Goal: Task Accomplishment & Management: Use online tool/utility

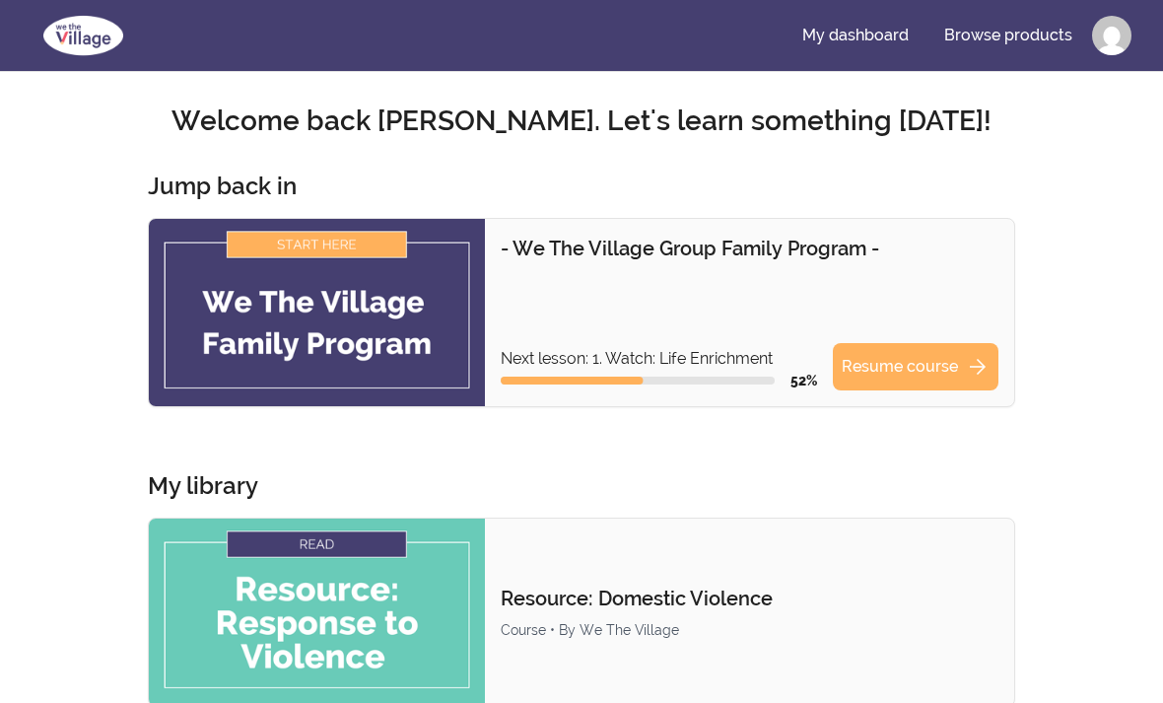
click at [930, 368] on link "Resume course arrow_forward" at bounding box center [916, 366] width 166 height 47
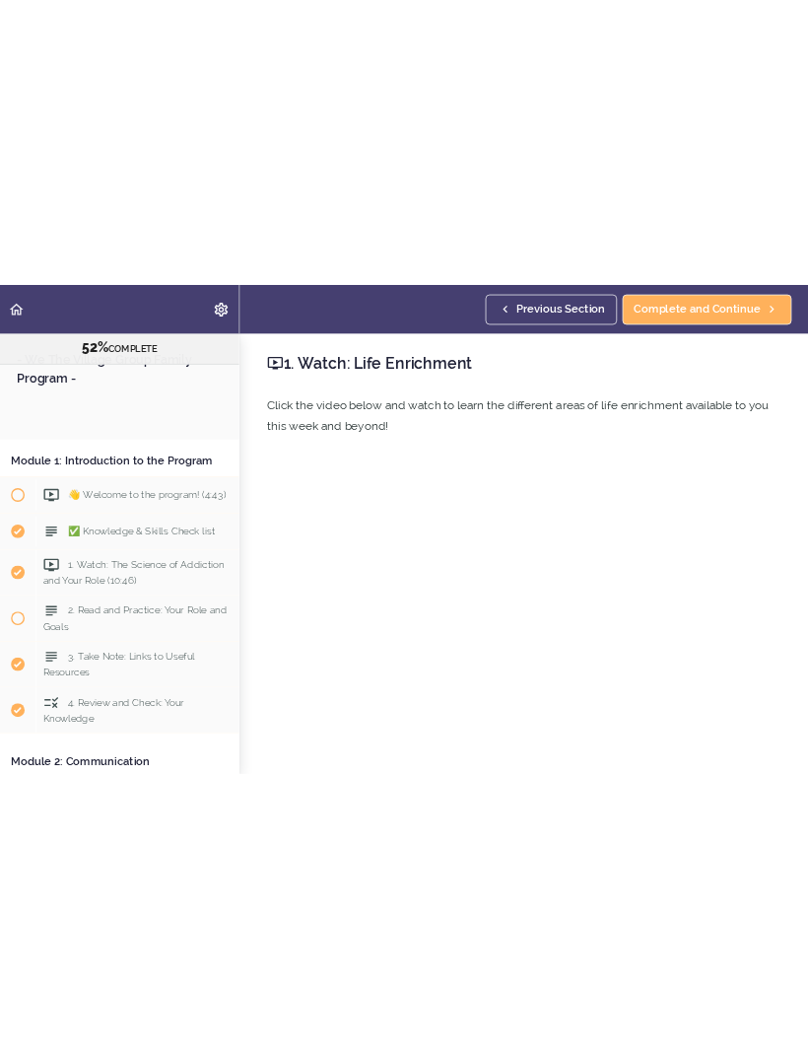
scroll to position [2813, 0]
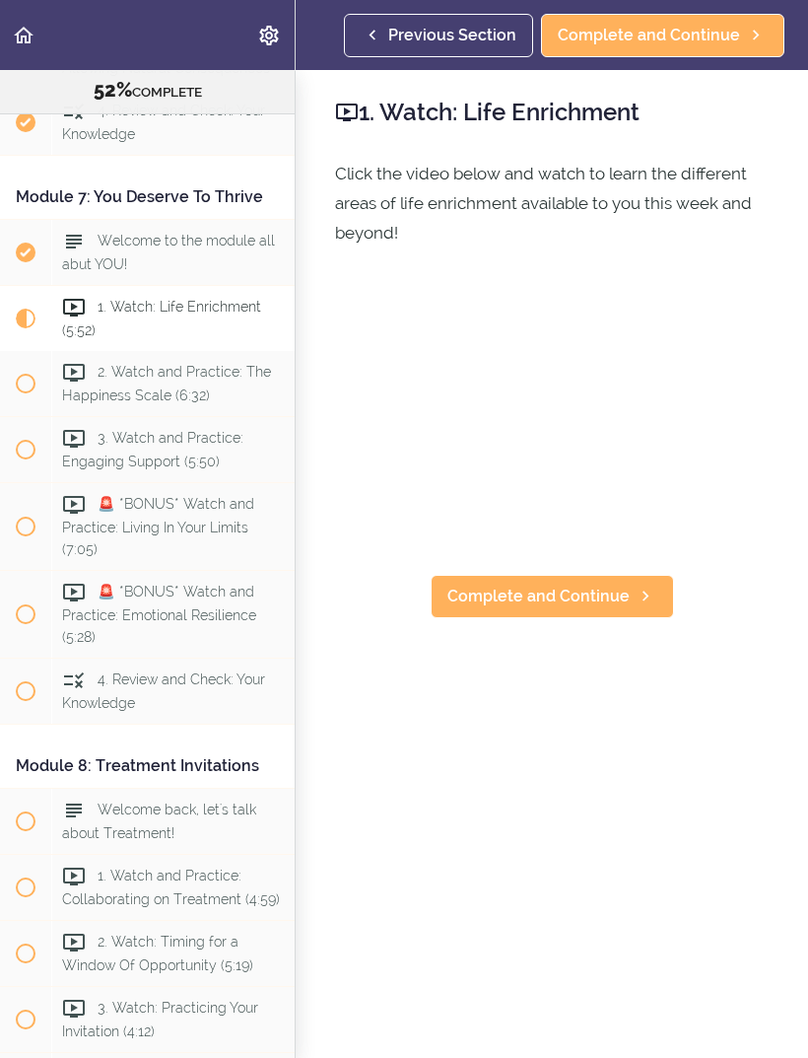
click at [565, 607] on span "Complete and Continue" at bounding box center [539, 597] width 182 height 24
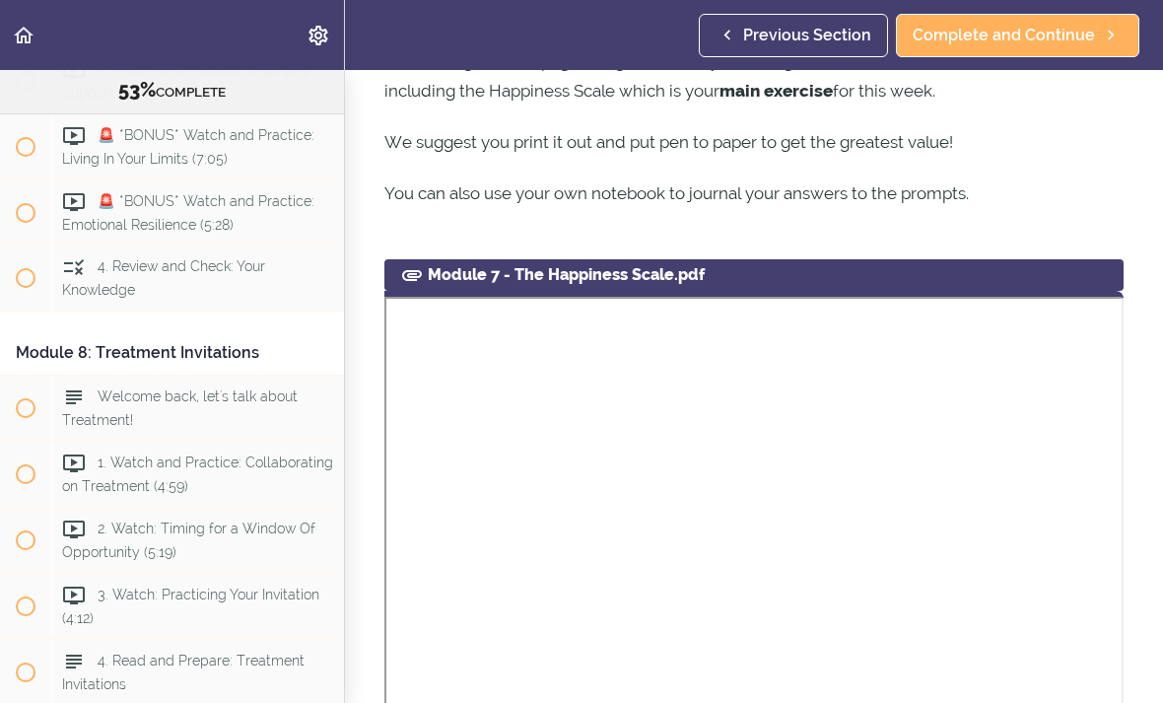
scroll to position [1295, 0]
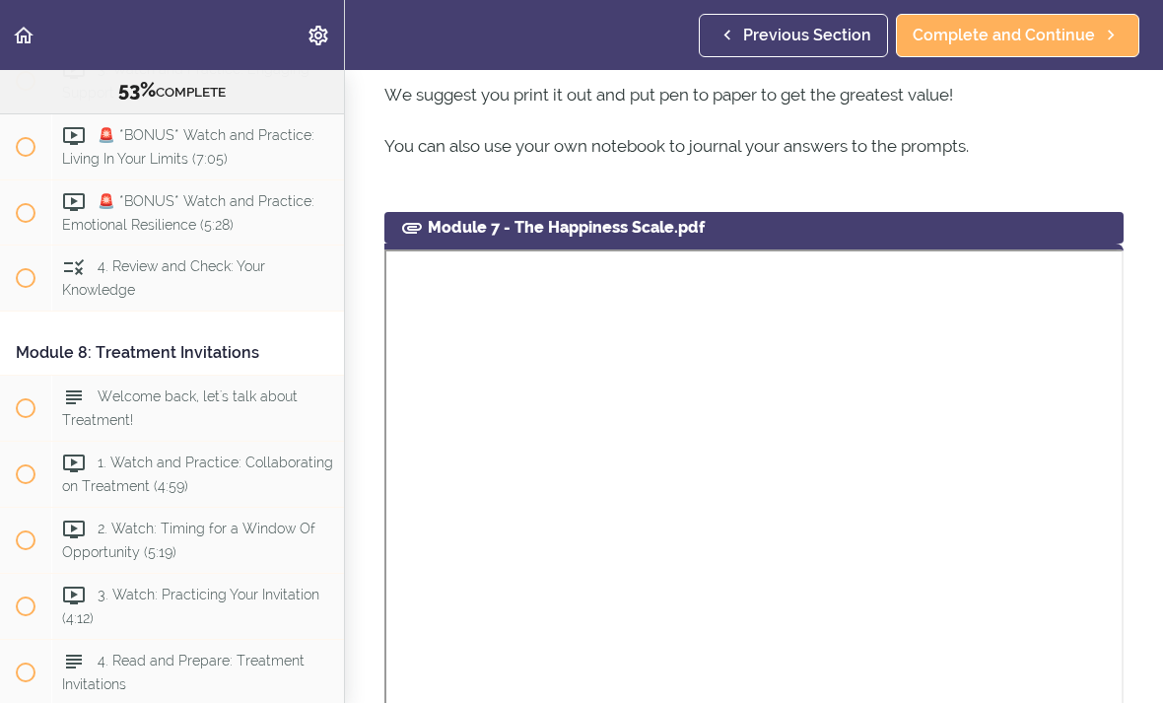
click at [1010, 36] on span "Complete and Continue" at bounding box center [1004, 36] width 182 height 24
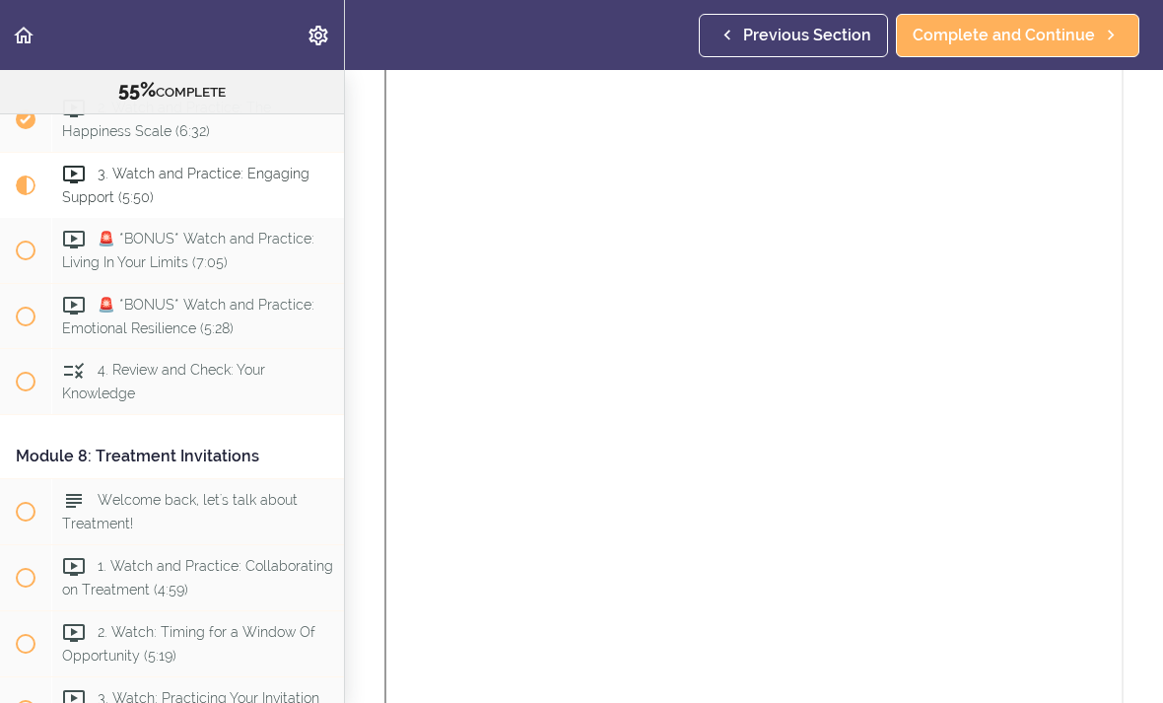
scroll to position [1851, 0]
click at [1021, 36] on span "Complete and Continue" at bounding box center [1004, 36] width 182 height 24
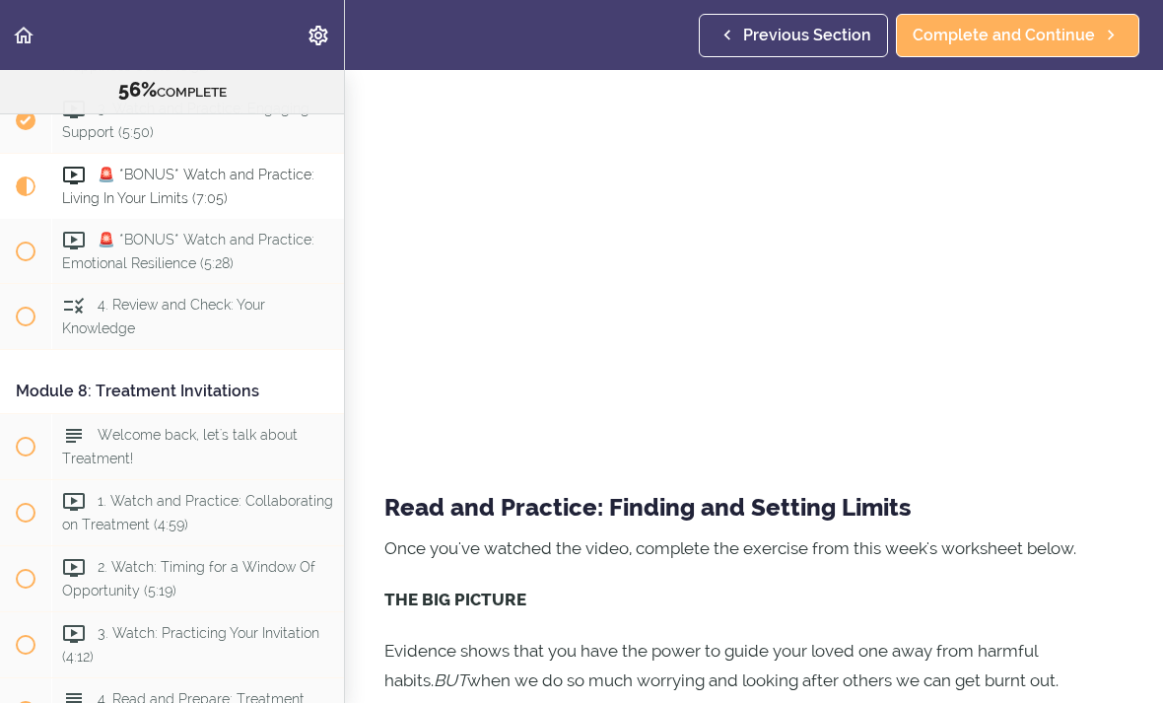
scroll to position [244, 0]
